Goal: Task Accomplishment & Management: Complete application form

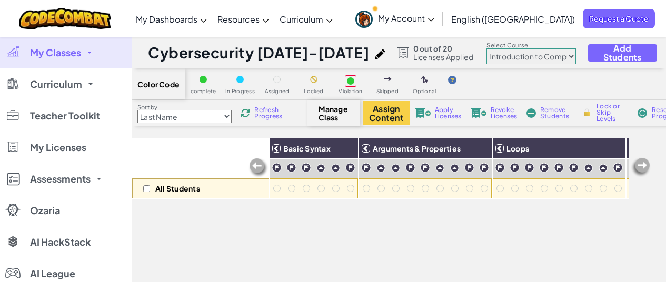
select select "560f1a9f22961295f9427742"
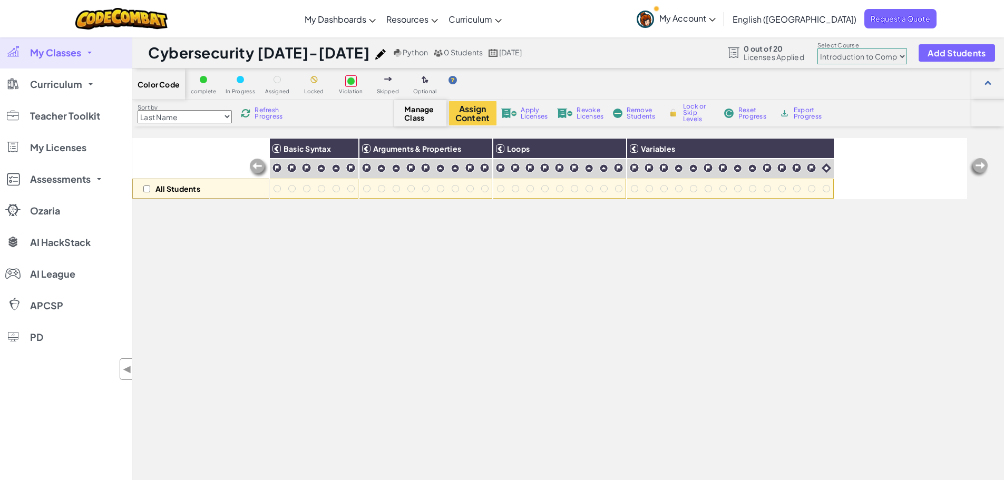
click at [64, 55] on span "My Classes" at bounding box center [55, 52] width 51 height 9
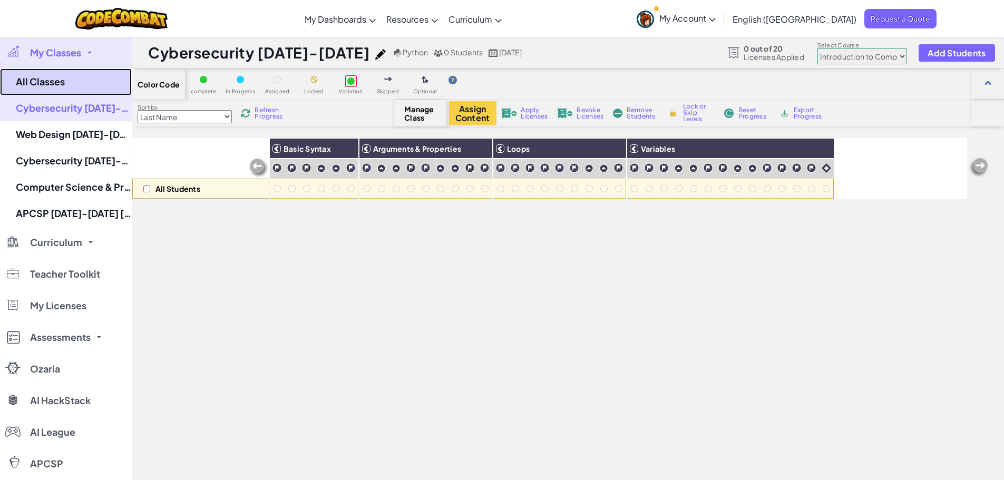
click at [62, 89] on link "All Classes" at bounding box center [66, 81] width 132 height 27
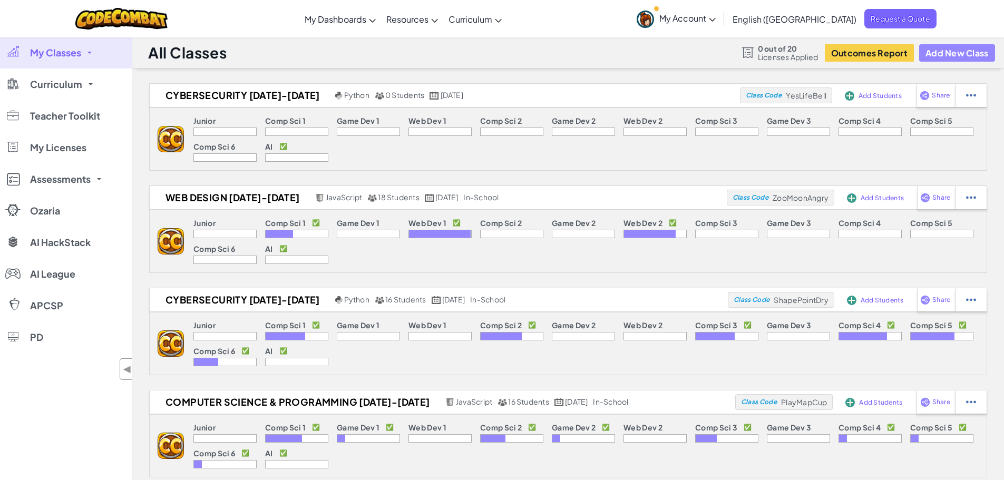
click at [666, 51] on button "Add New Class" at bounding box center [957, 52] width 76 height 17
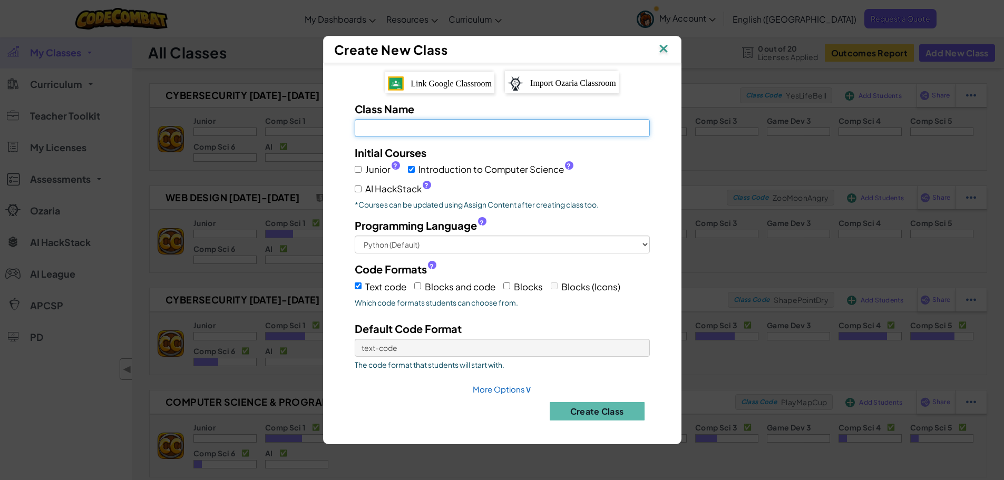
click at [513, 124] on input "Class Name Field is required" at bounding box center [502, 128] width 295 height 18
type input "APCSP [DATE]-[DATE]"
click at [620, 194] on div "Junior ? Introduction to Computer Science ? AI HackStack ?" at bounding box center [502, 178] width 295 height 36
click at [416, 164] on label "Introduction to Computer Science ?" at bounding box center [490, 169] width 165 height 15
click at [415, 166] on input "Introduction to Computer Science ?" at bounding box center [411, 169] width 7 height 7
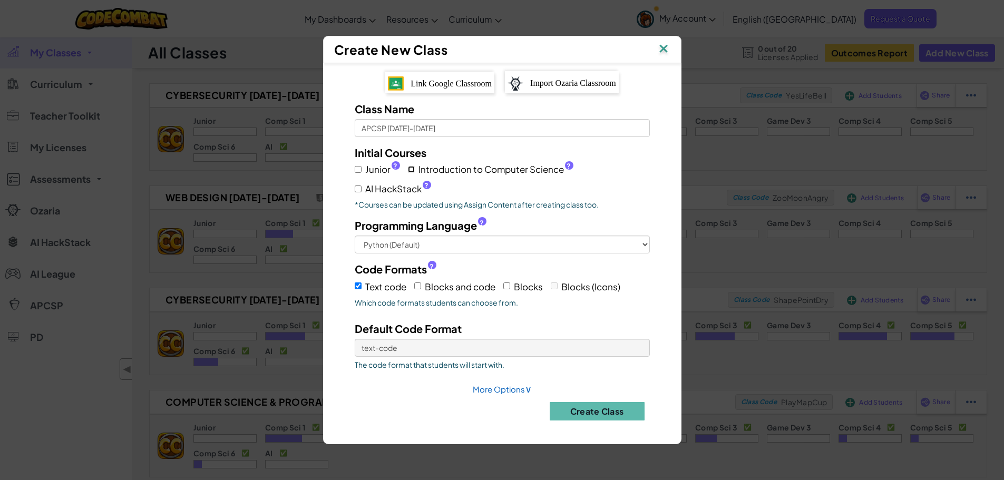
click at [408, 173] on input "Introduction to Computer Science ?" at bounding box center [411, 169] width 7 height 7
checkbox input "true"
click at [509, 246] on select "Python (Default) JavaScript C++ [GEOGRAPHIC_DATA] (Experimental)" at bounding box center [502, 245] width 295 height 18
select select "javascript"
click at [355, 236] on select "Python (Default) JavaScript C++ [GEOGRAPHIC_DATA] (Experimental)" at bounding box center [502, 245] width 295 height 18
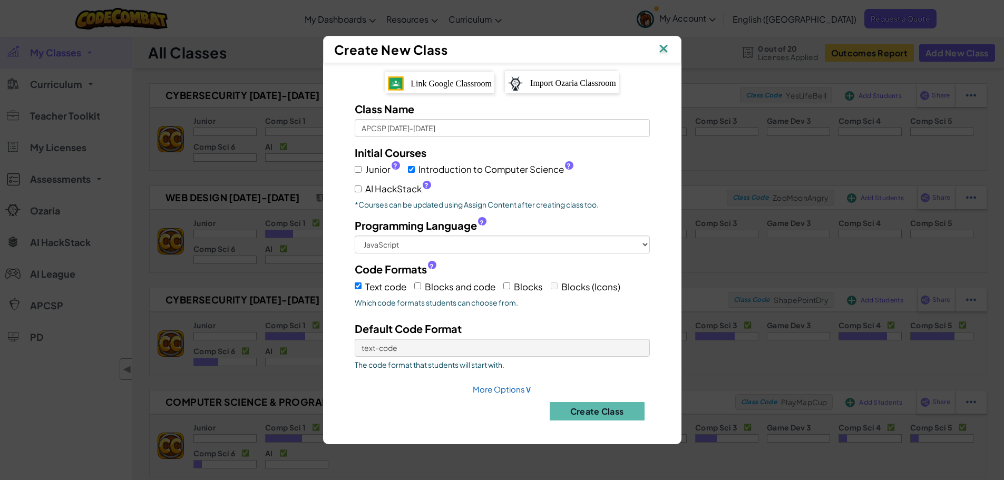
click at [440, 282] on span "Blocks and code" at bounding box center [460, 287] width 71 height 12
click at [421, 282] on input "Blocks and code" at bounding box center [417, 285] width 7 height 7
checkbox input "true"
click at [468, 282] on select "Text code Blocks and code" at bounding box center [502, 348] width 295 height 18
click at [454, 282] on div "Class Name APCSP [DATE]-[DATE] Initial Courses Junior ? Introduction to Compute…" at bounding box center [502, 264] width 327 height 327
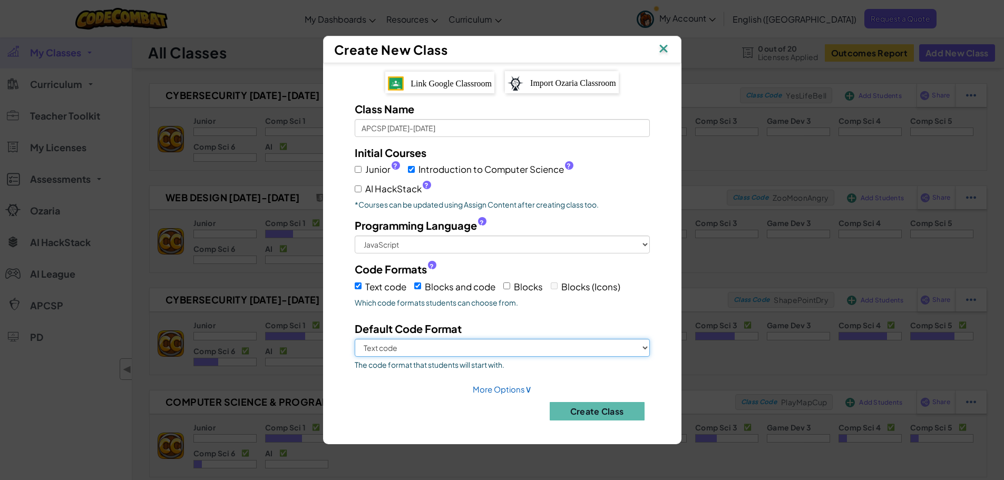
click at [491, 282] on select "Text code Blocks and code" at bounding box center [502, 348] width 295 height 18
select select "blocks-and-code"
click at [355, 282] on select "Text code Blocks and code" at bounding box center [502, 348] width 295 height 18
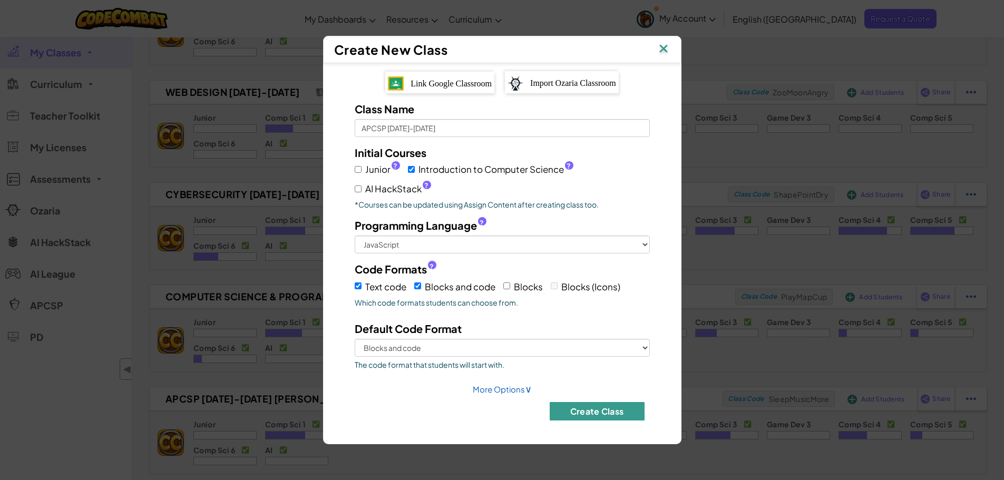
click at [593, 282] on button "Create Class" at bounding box center [597, 411] width 95 height 18
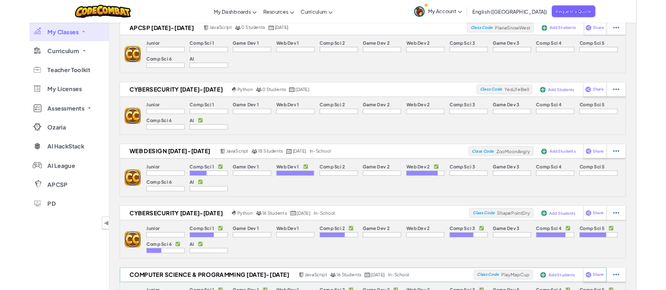
scroll to position [0, 0]
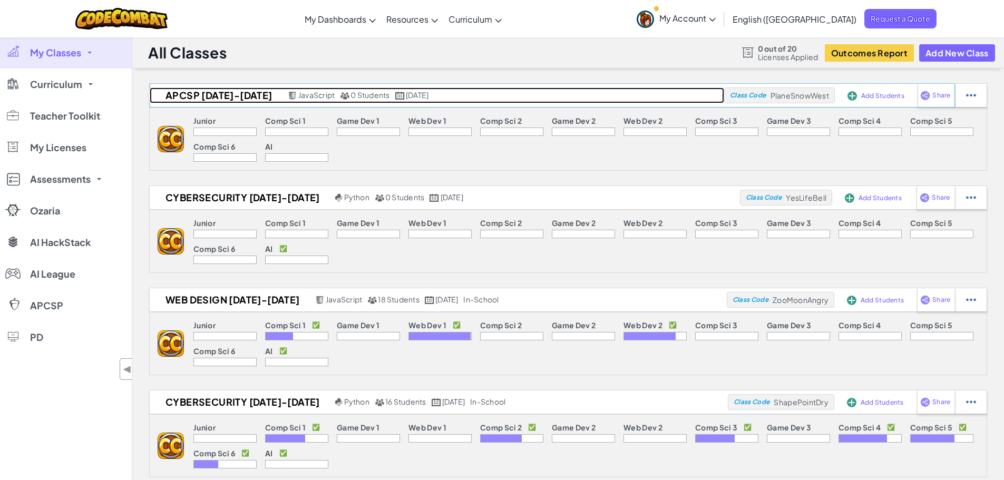
click at [223, 96] on h2 "APCSP [DATE]-[DATE]" at bounding box center [217, 95] width 135 height 16
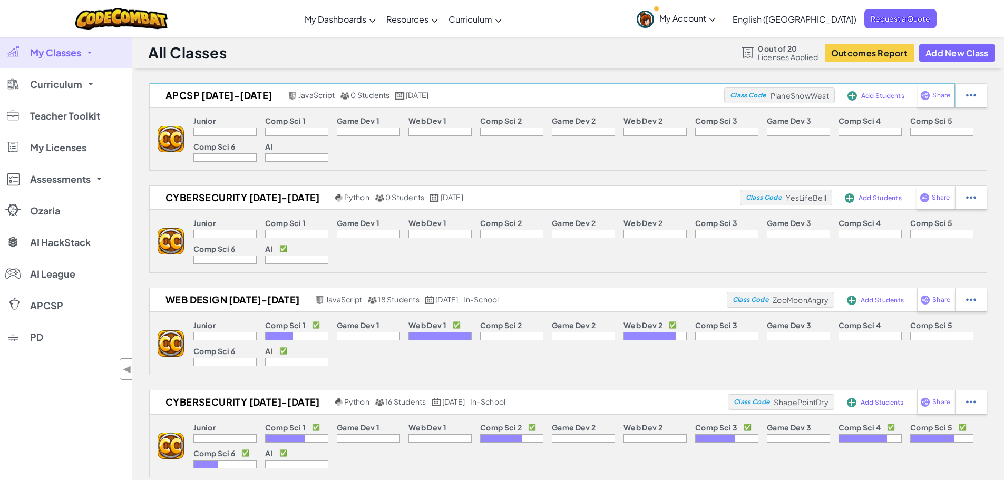
select select "560f1a9f22961295f9427742"
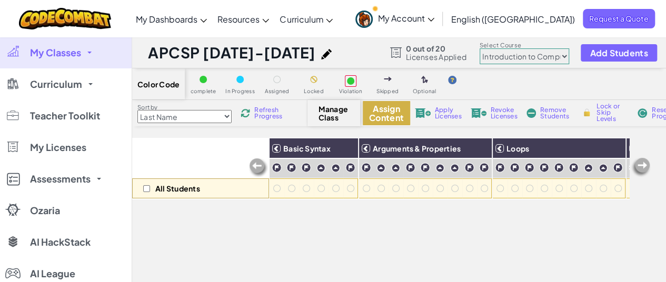
click at [400, 113] on button "Assign Content" at bounding box center [386, 113] width 47 height 24
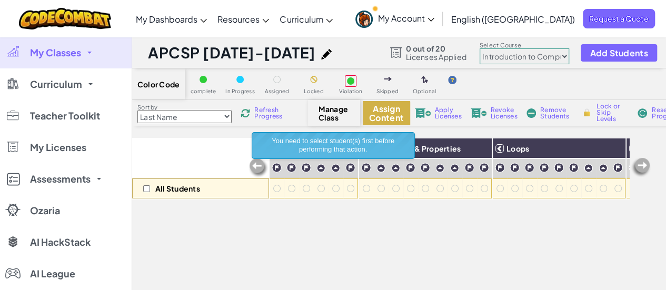
click at [392, 115] on button "Assign Content" at bounding box center [386, 113] width 47 height 24
click at [223, 248] on div "All Students Basic Syntax Arguments & Properties Loops Variables" at bounding box center [380, 285] width 497 height 295
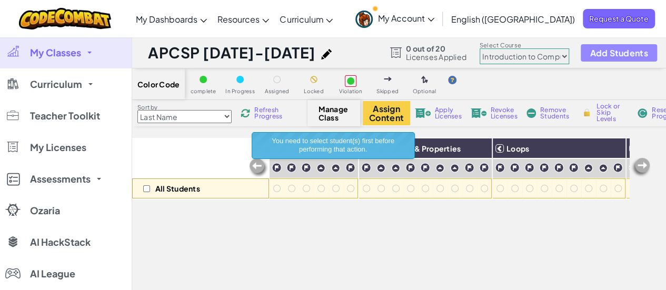
click at [618, 54] on span "Add Students" at bounding box center [619, 52] width 58 height 9
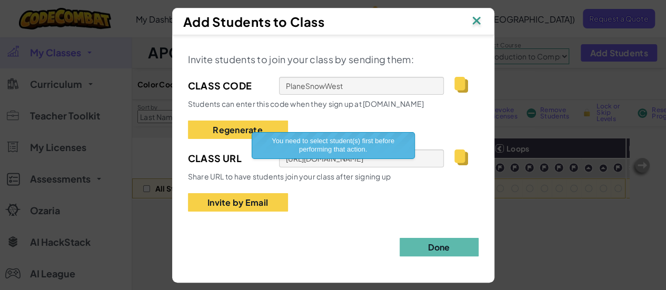
click at [374, 124] on div "Invite students to join your class by sending them: Class Code PlaneSnowWest St…" at bounding box center [333, 131] width 291 height 161
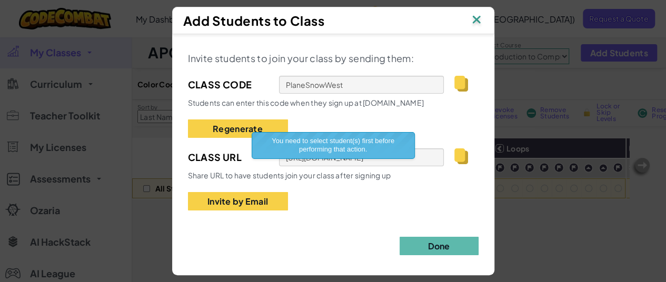
click at [347, 223] on div "Invite students to join your class by sending them: Class Code PlaneSnowWest St…" at bounding box center [333, 152] width 291 height 205
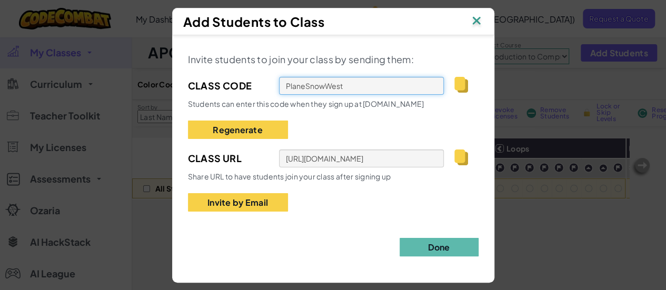
click at [360, 84] on input "PlaneSnowWest" at bounding box center [361, 86] width 165 height 18
